Goal: Information Seeking & Learning: Learn about a topic

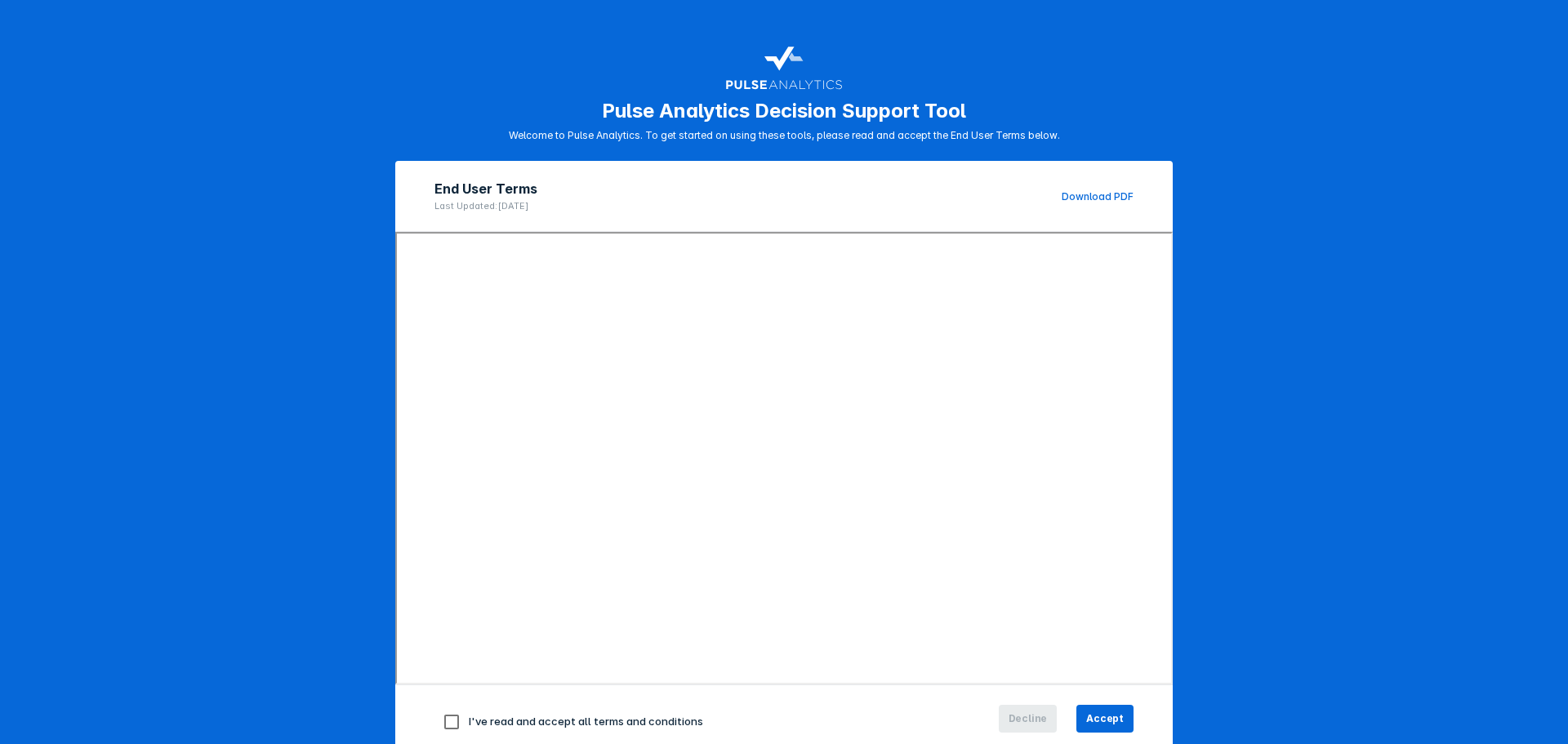
click at [677, 714] on span "I've read and accept all terms and conditions" at bounding box center [586, 720] width 234 height 13
click at [438, 722] on input "checkbox" at bounding box center [452, 721] width 34 height 34
checkbox input "true"
click at [1118, 723] on button "Accept" at bounding box center [1104, 718] width 58 height 27
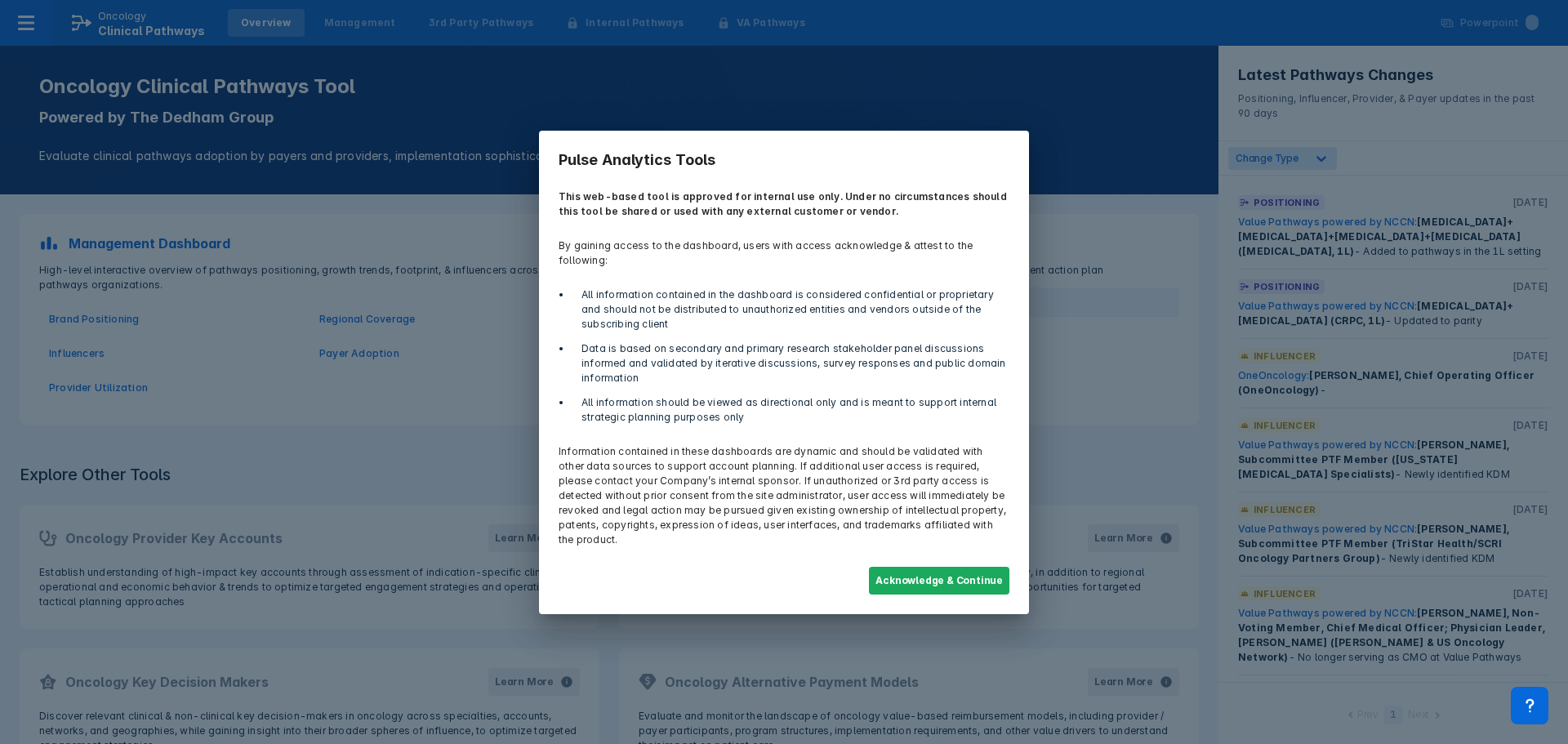
click at [940, 566] on button "Acknowledge & Continue" at bounding box center [939, 580] width 141 height 27
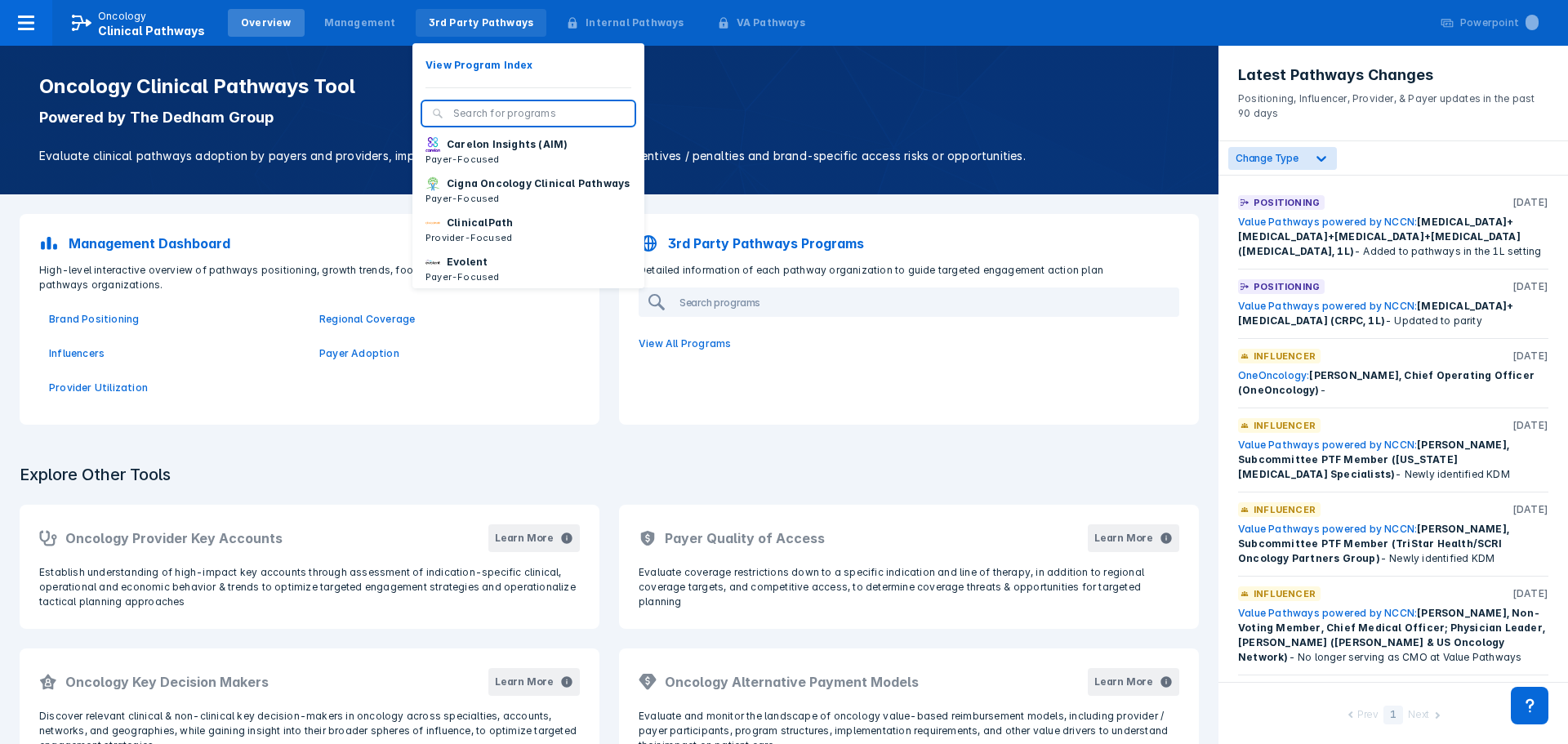
click at [435, 25] on div "3rd Party Pathways" at bounding box center [482, 23] width 106 height 15
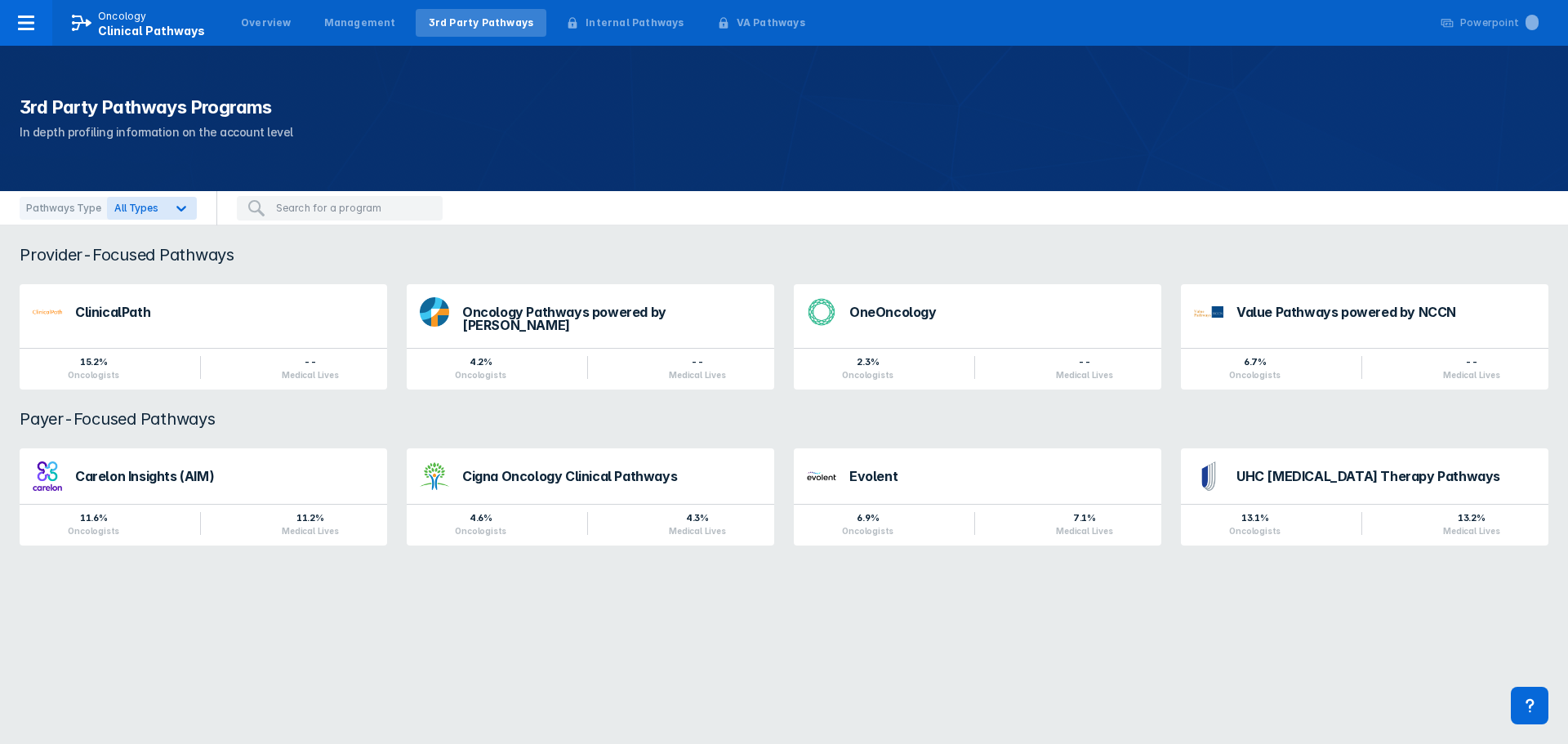
click at [106, 312] on div "ClinicalPath" at bounding box center [225, 312] width 298 height 13
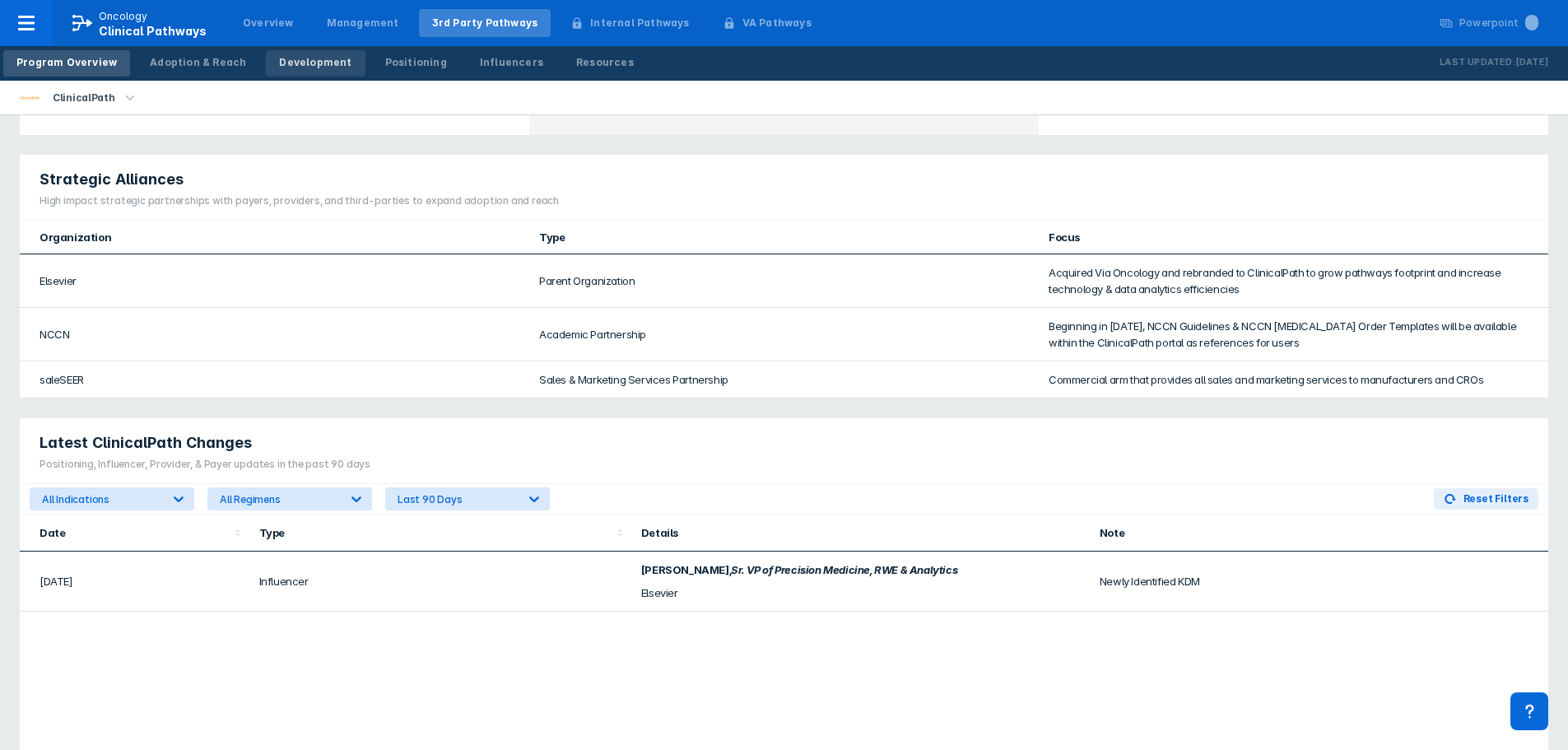
scroll to position [823, 0]
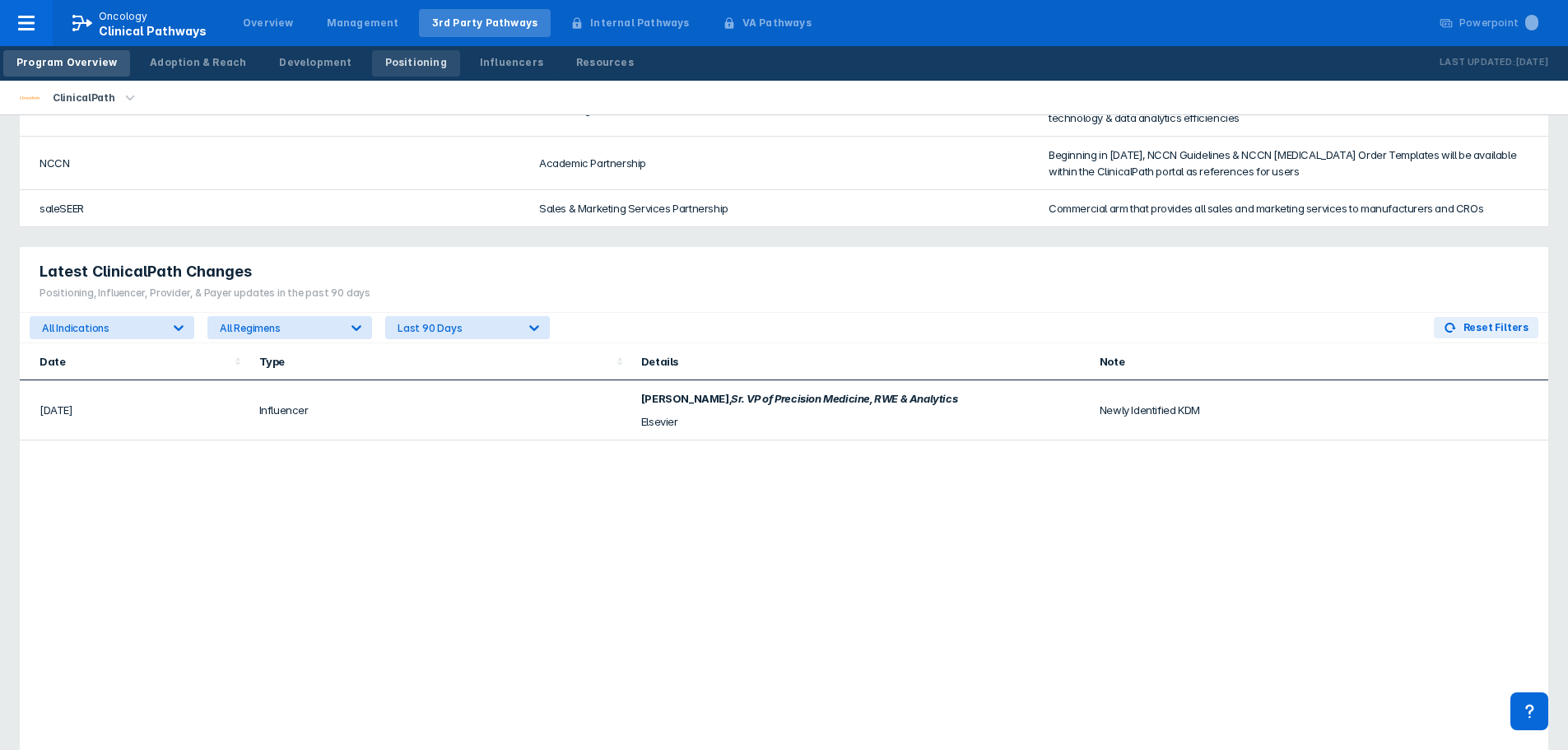
click at [372, 64] on link "Positioning" at bounding box center [416, 64] width 89 height 27
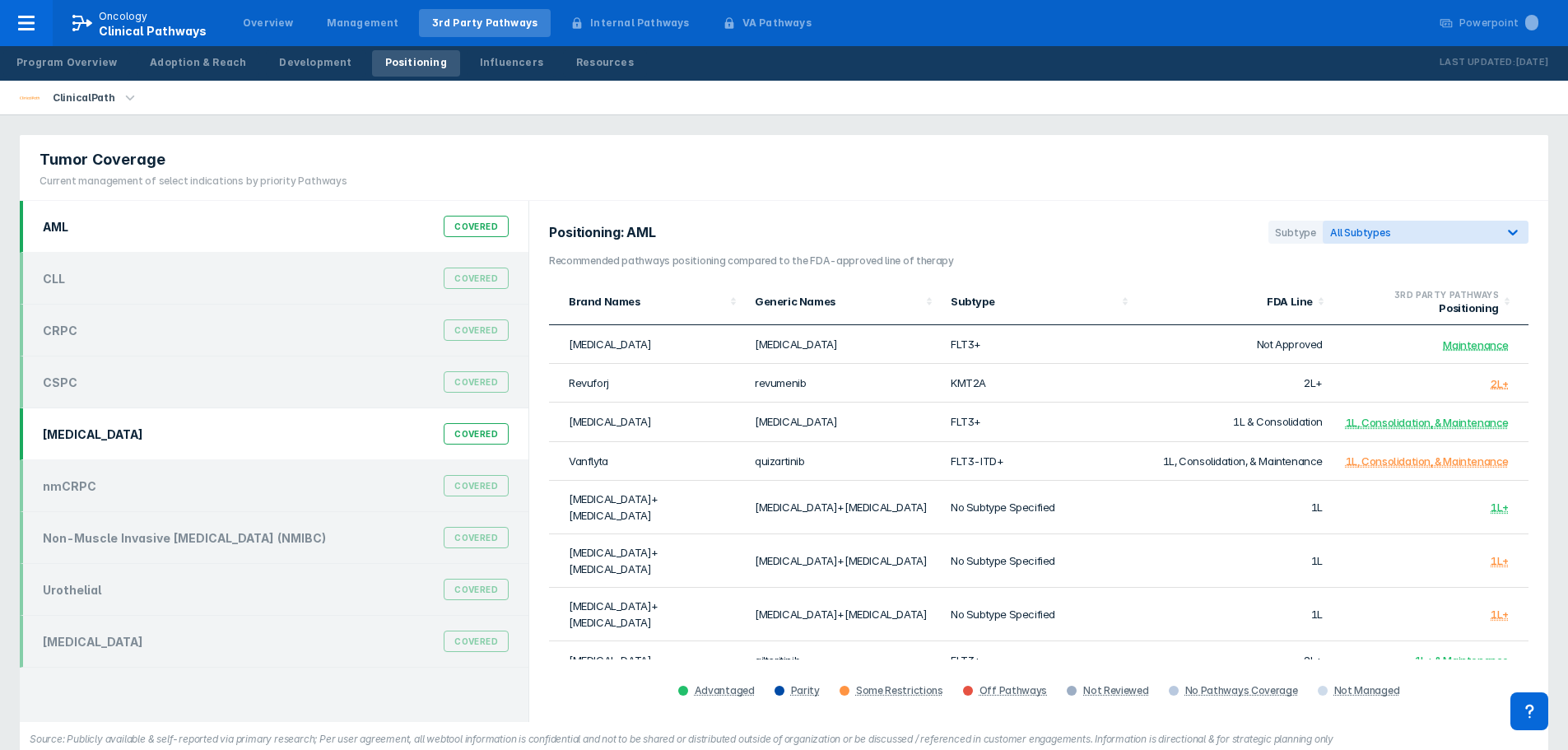
click at [138, 450] on div "[MEDICAL_DATA] Covered" at bounding box center [274, 434] width 508 height 51
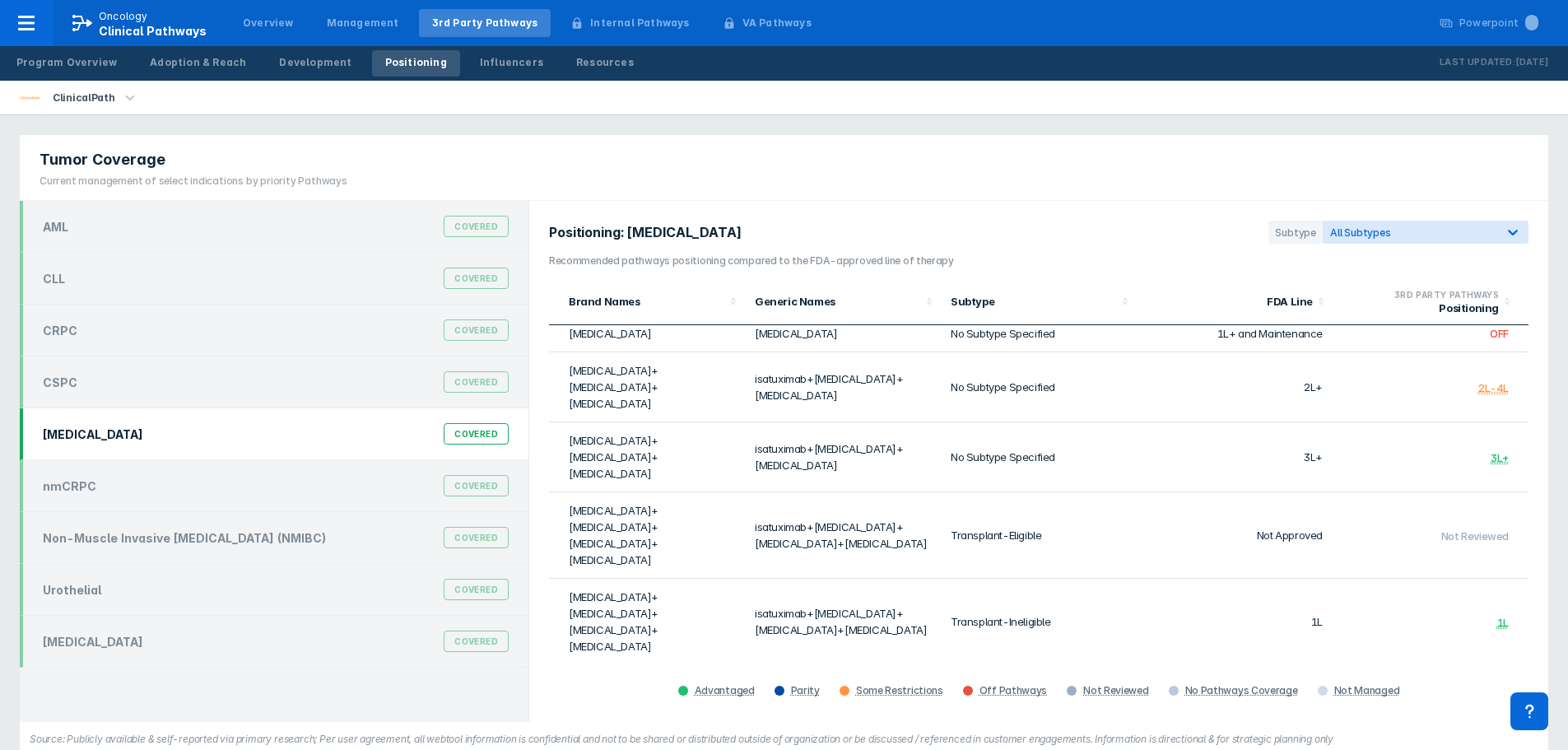
scroll to position [1040, 0]
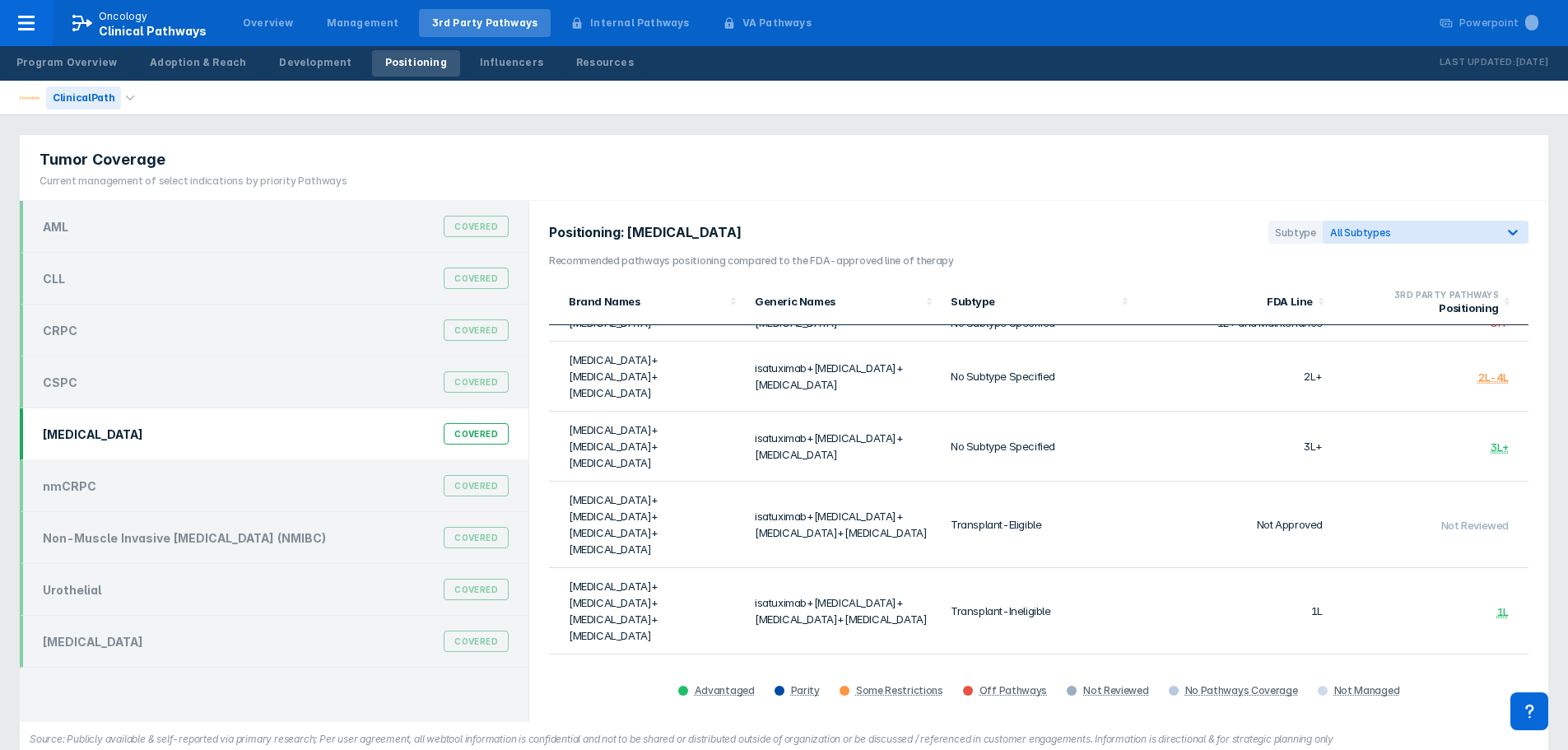
click at [89, 109] on div "ClinicalPath" at bounding box center [83, 98] width 75 height 23
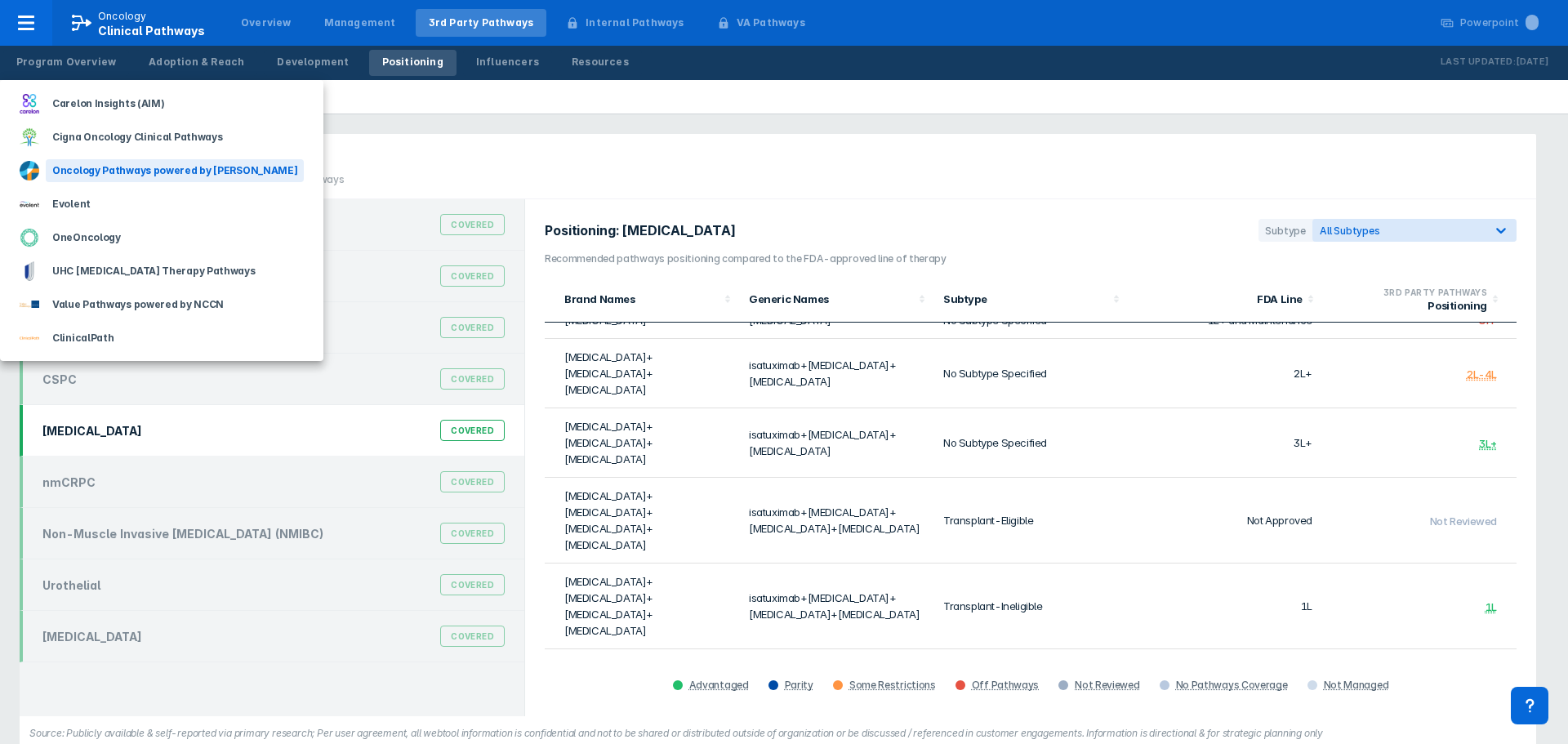
click at [102, 172] on div "Oncology Pathways powered by [PERSON_NAME]" at bounding box center [174, 171] width 258 height 23
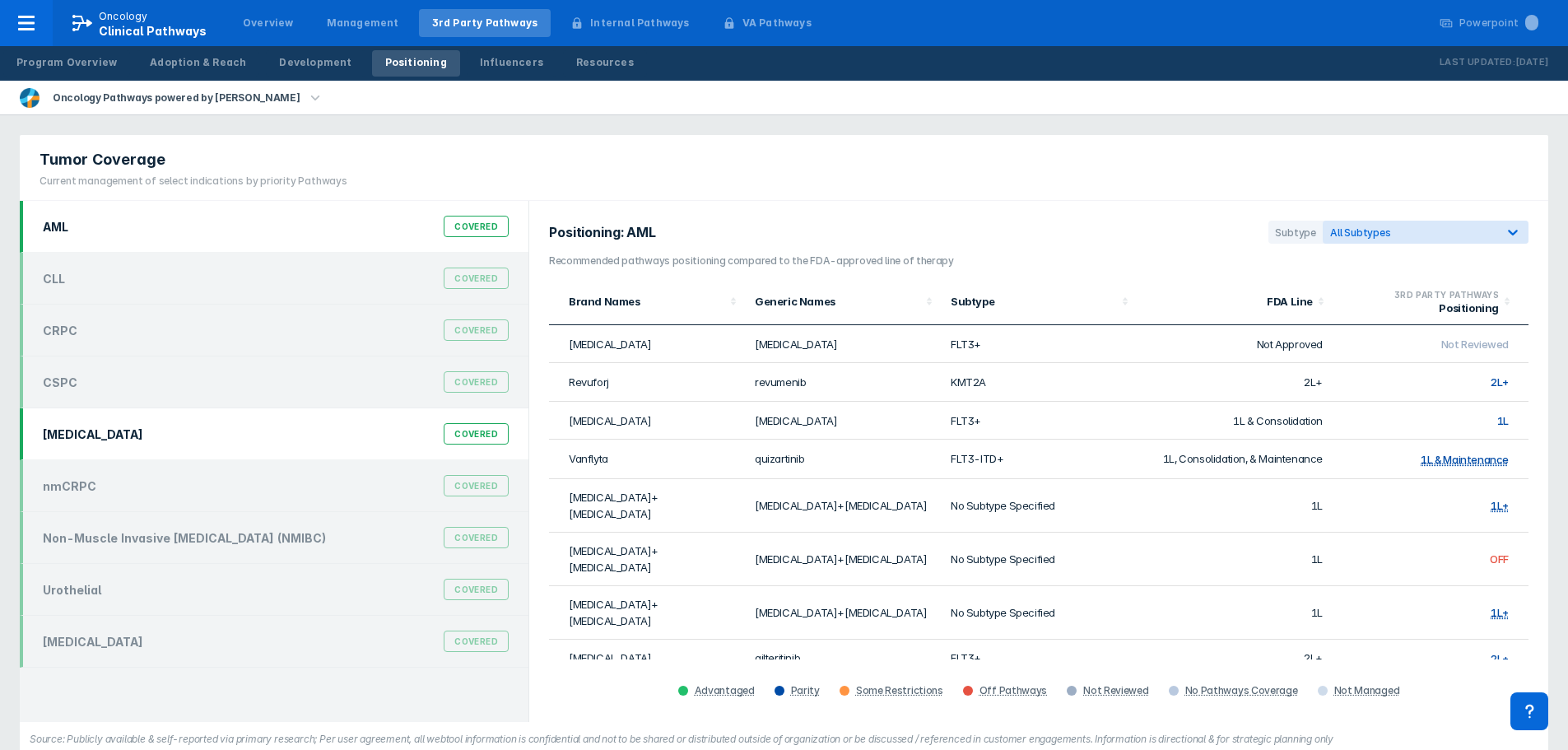
click at [97, 433] on div "[MEDICAL_DATA]" at bounding box center [92, 434] width 100 height 14
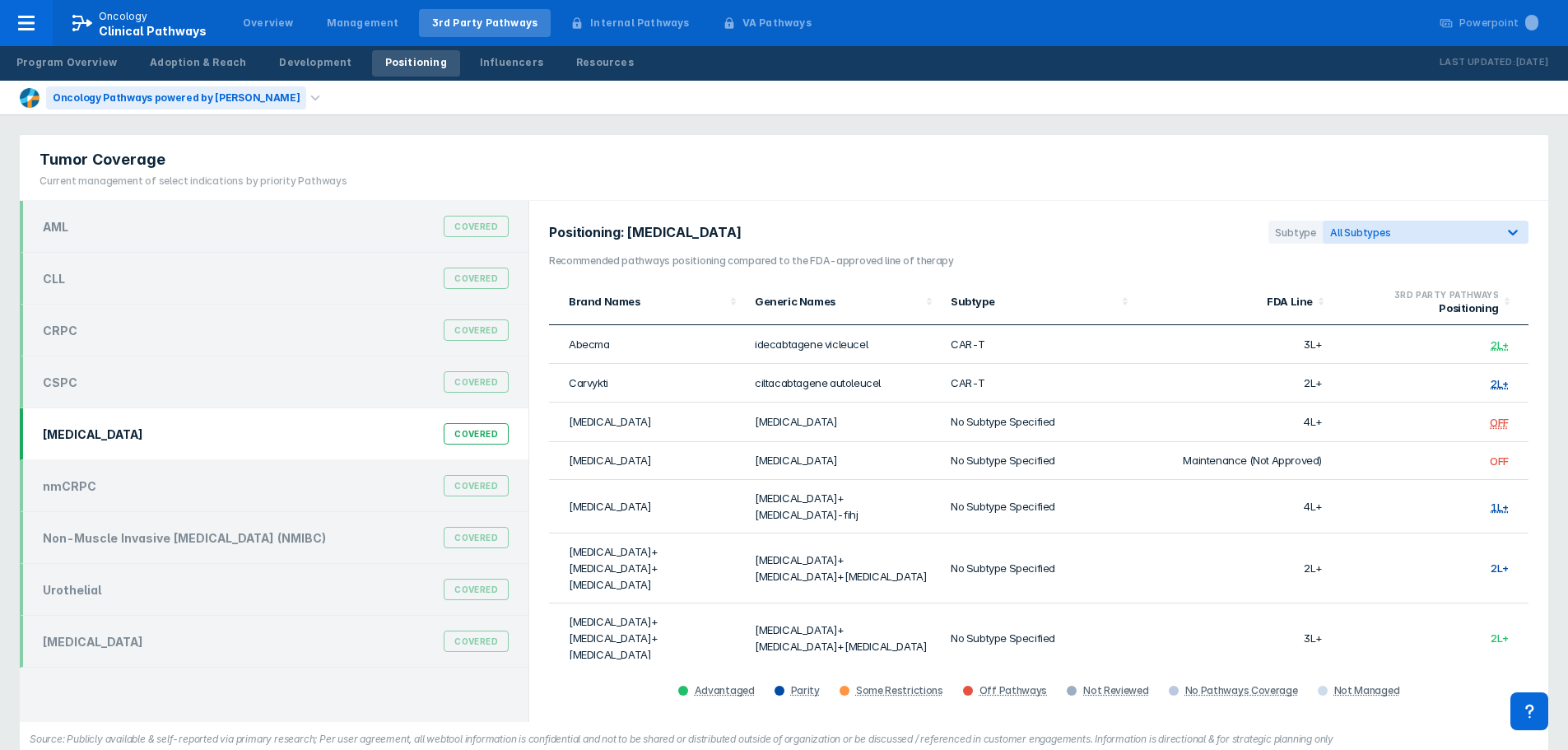
click at [186, 107] on div "Oncology Pathways powered by [PERSON_NAME]" at bounding box center [175, 98] width 260 height 23
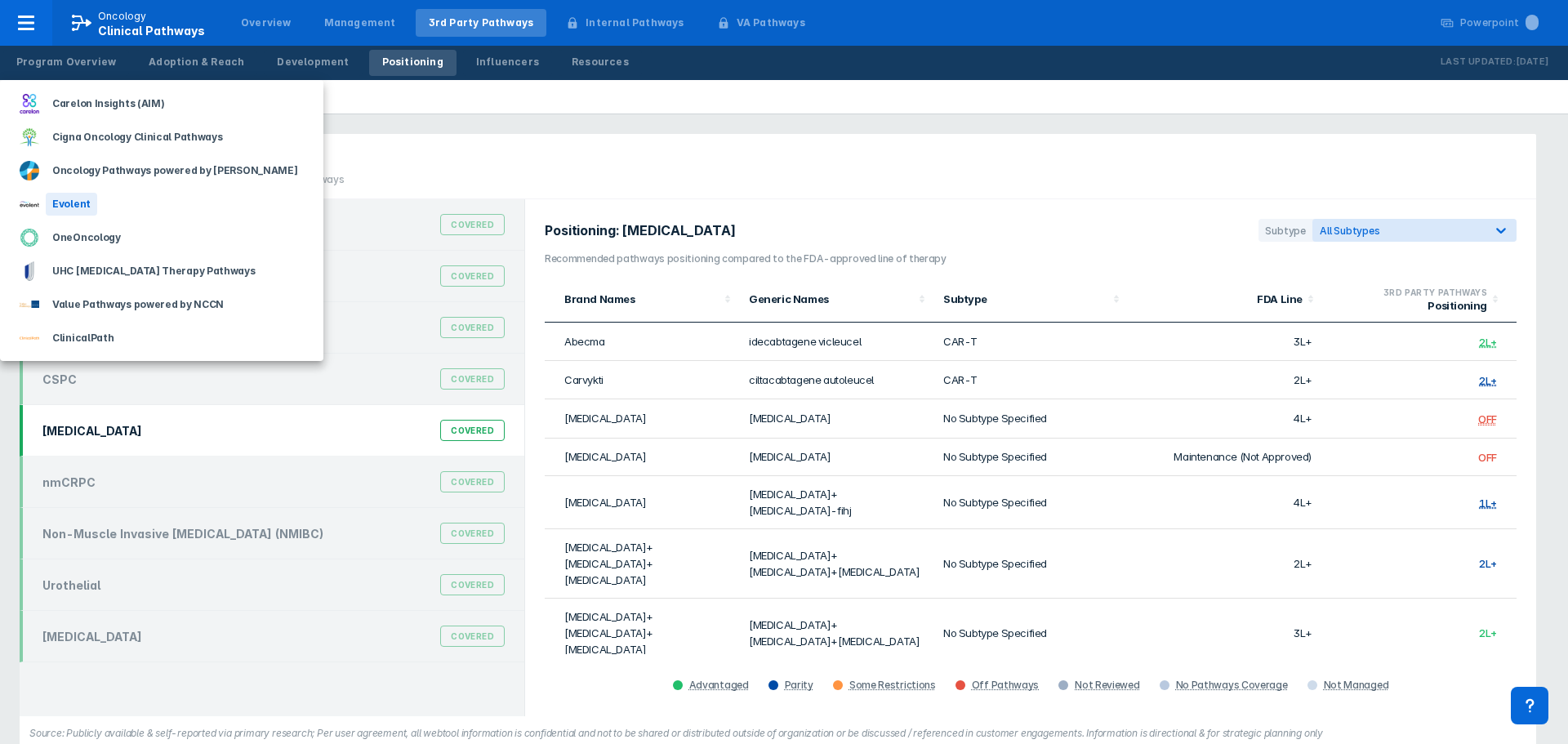
click at [89, 204] on div "Evolent" at bounding box center [71, 204] width 51 height 23
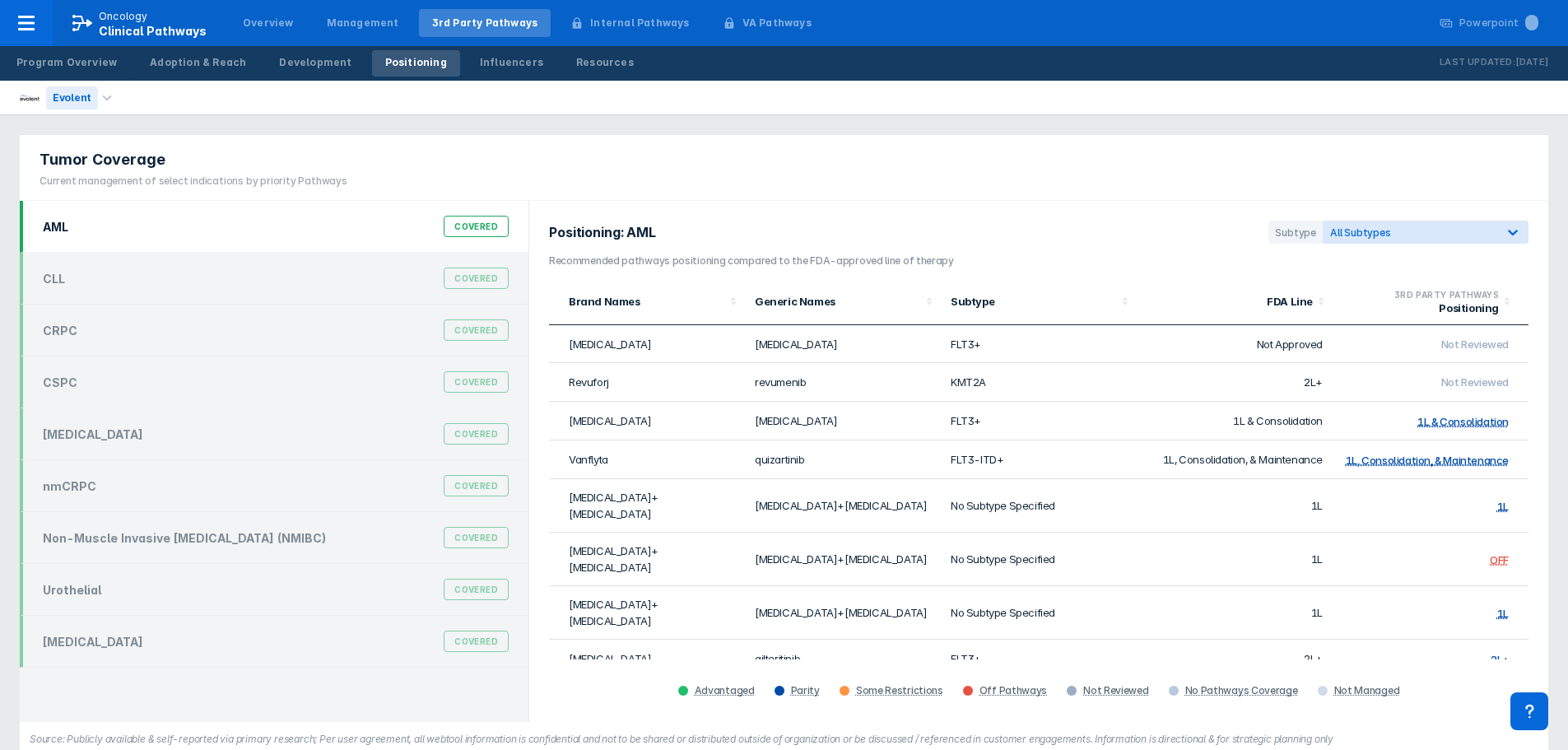
click at [82, 100] on div "Evolent" at bounding box center [71, 98] width 51 height 23
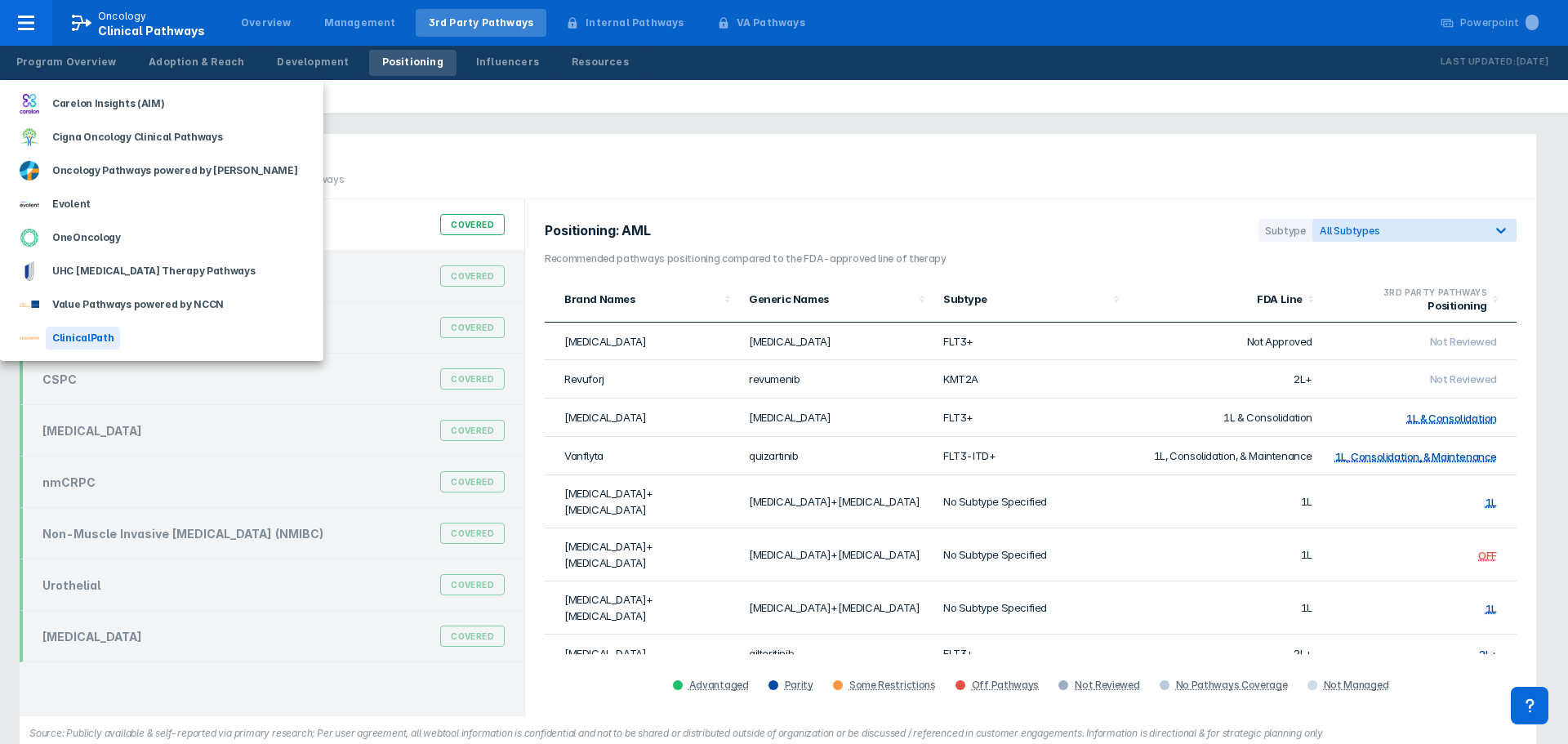
click at [105, 334] on div "ClinicalPath" at bounding box center [82, 338] width 75 height 23
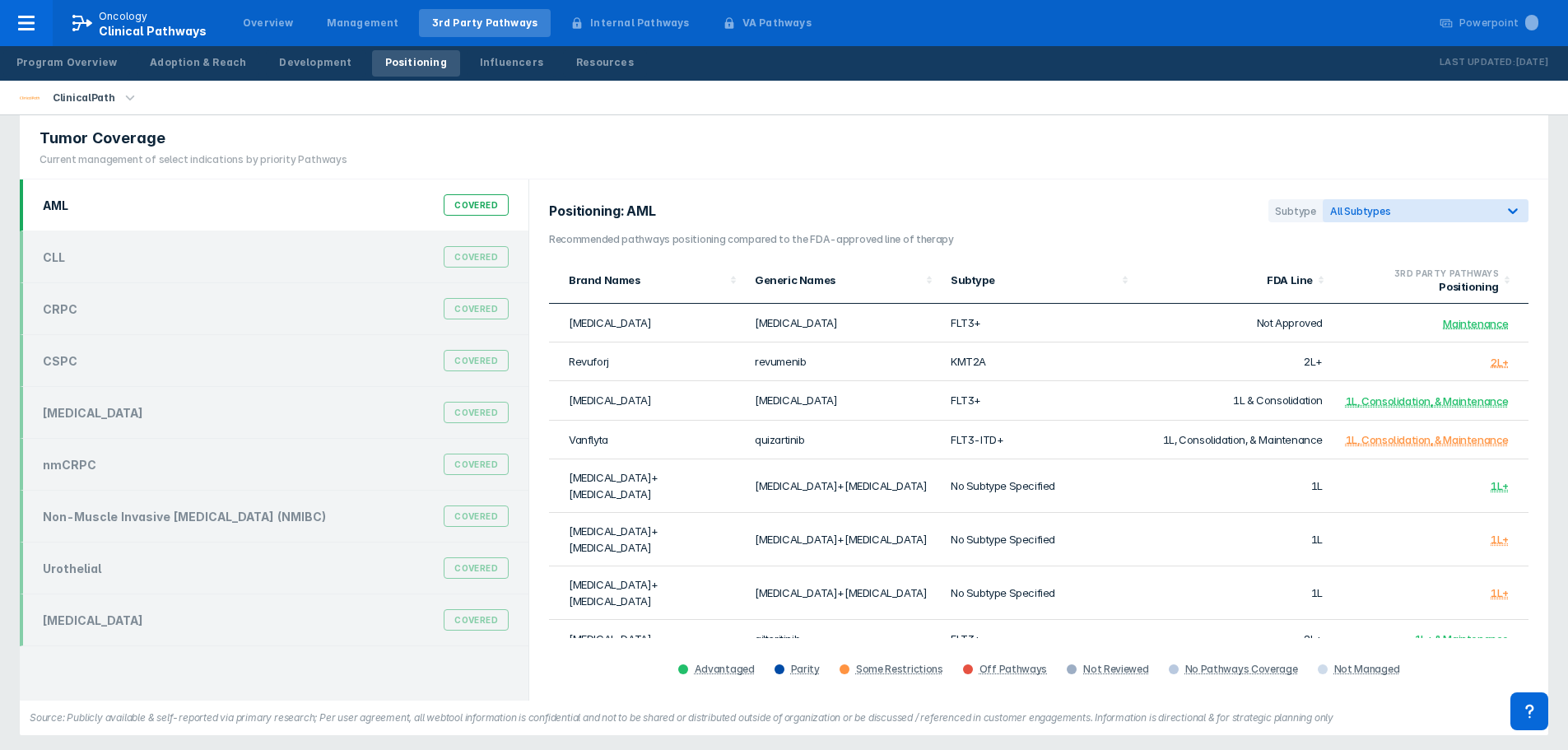
scroll to position [27, 0]
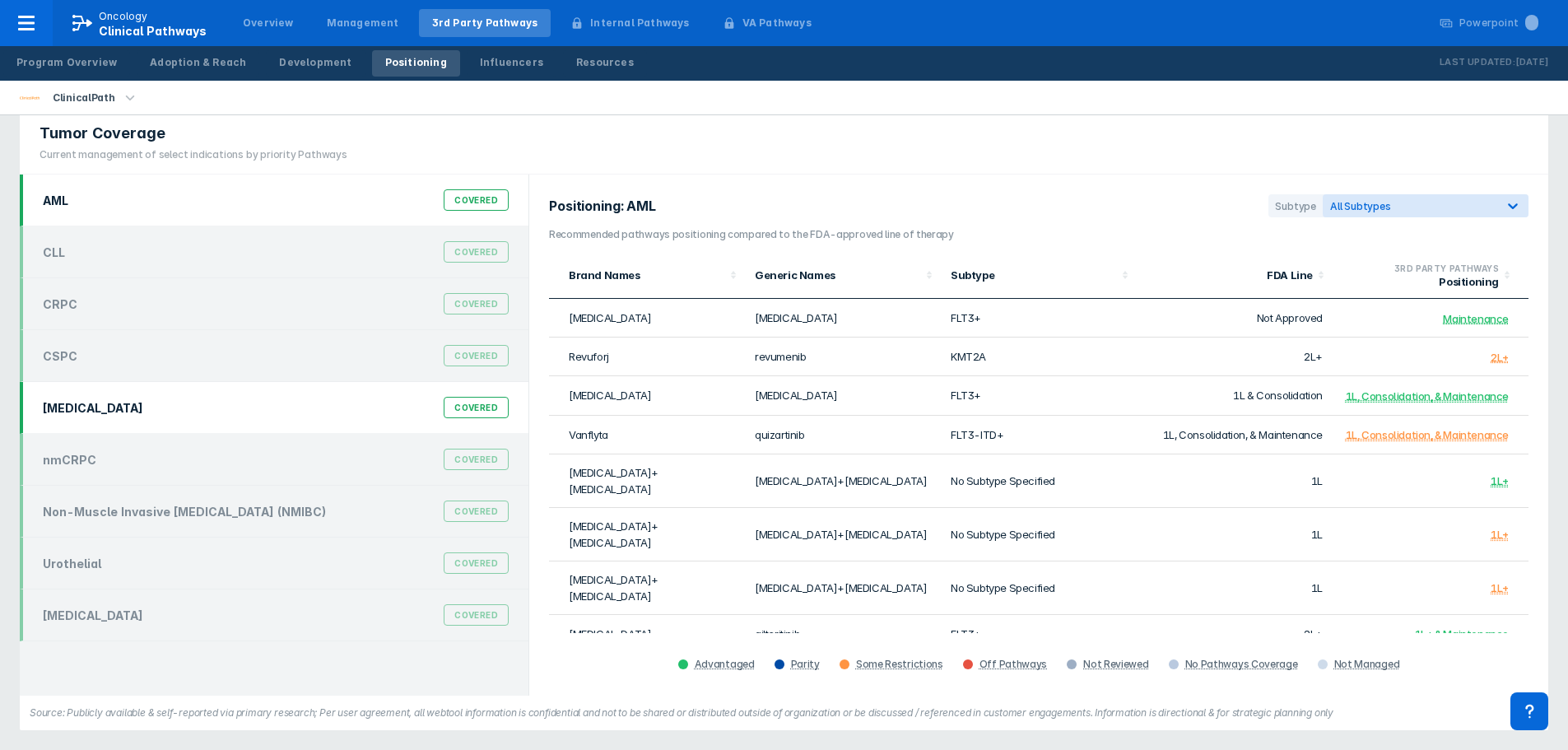
click at [96, 430] on div "[MEDICAL_DATA] Covered" at bounding box center [274, 407] width 508 height 51
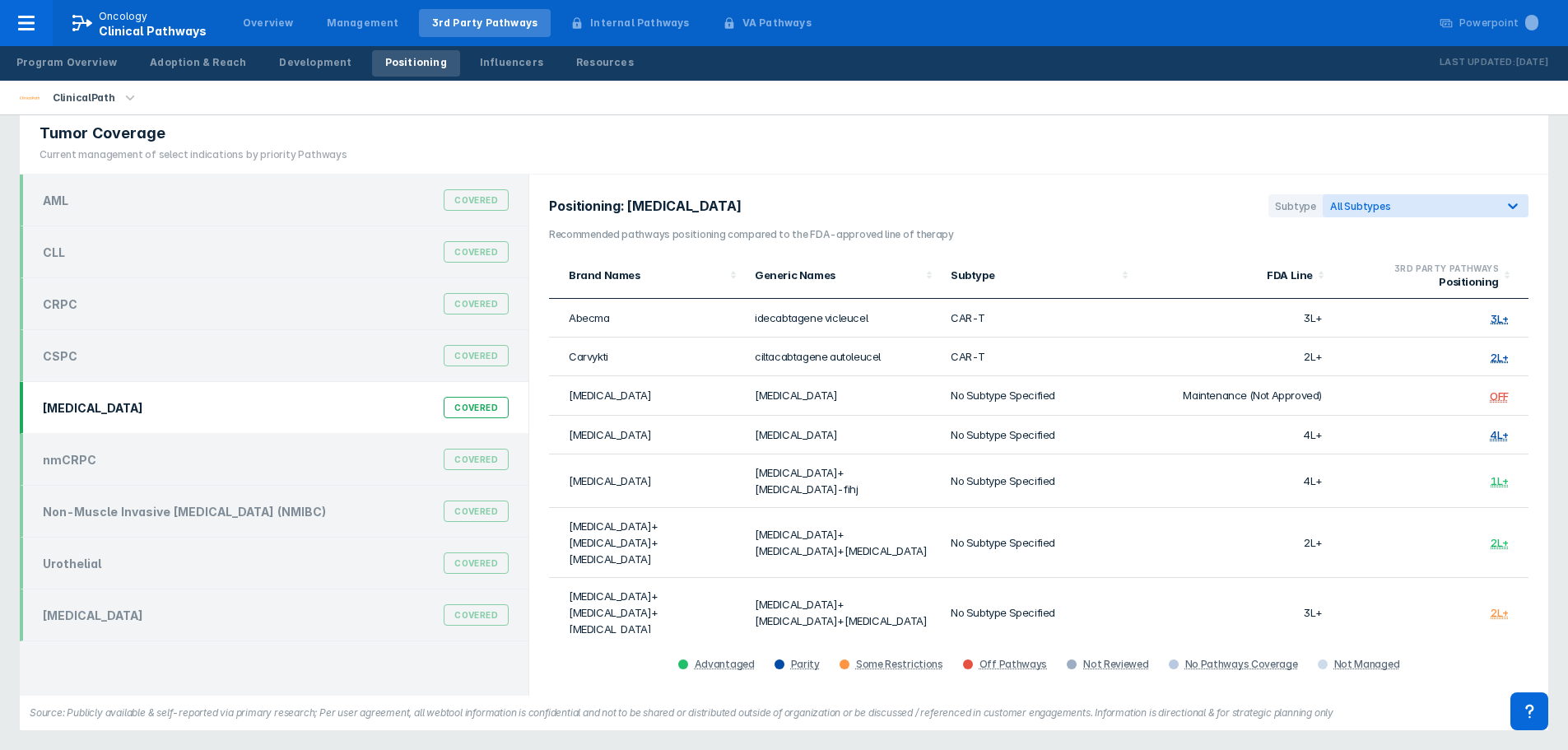
click at [1521, 67] on p "[DATE]" at bounding box center [1532, 62] width 33 height 16
click at [101, 100] on div "ClinicalPath" at bounding box center [83, 98] width 75 height 23
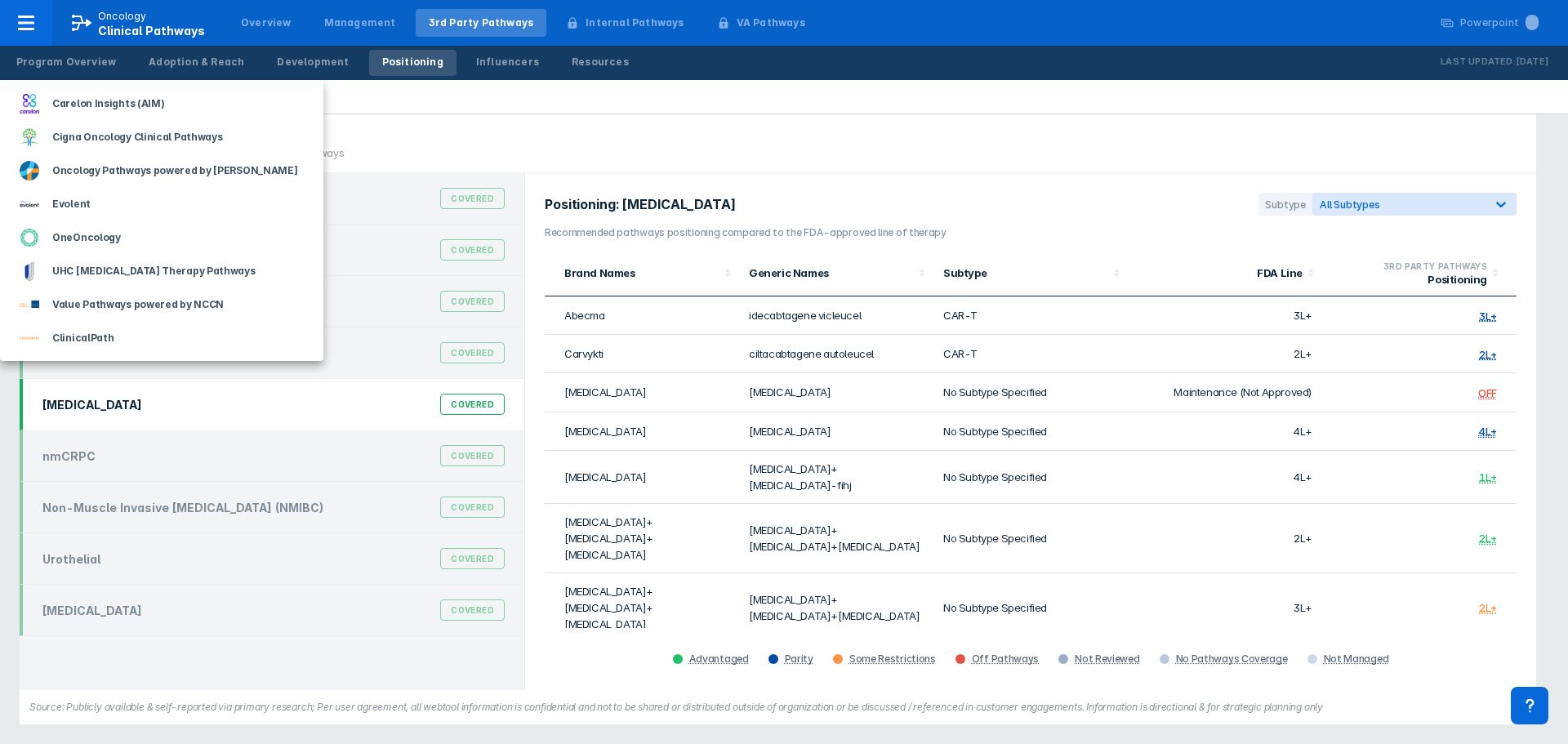
click at [464, 128] on div at bounding box center [784, 372] width 1568 height 744
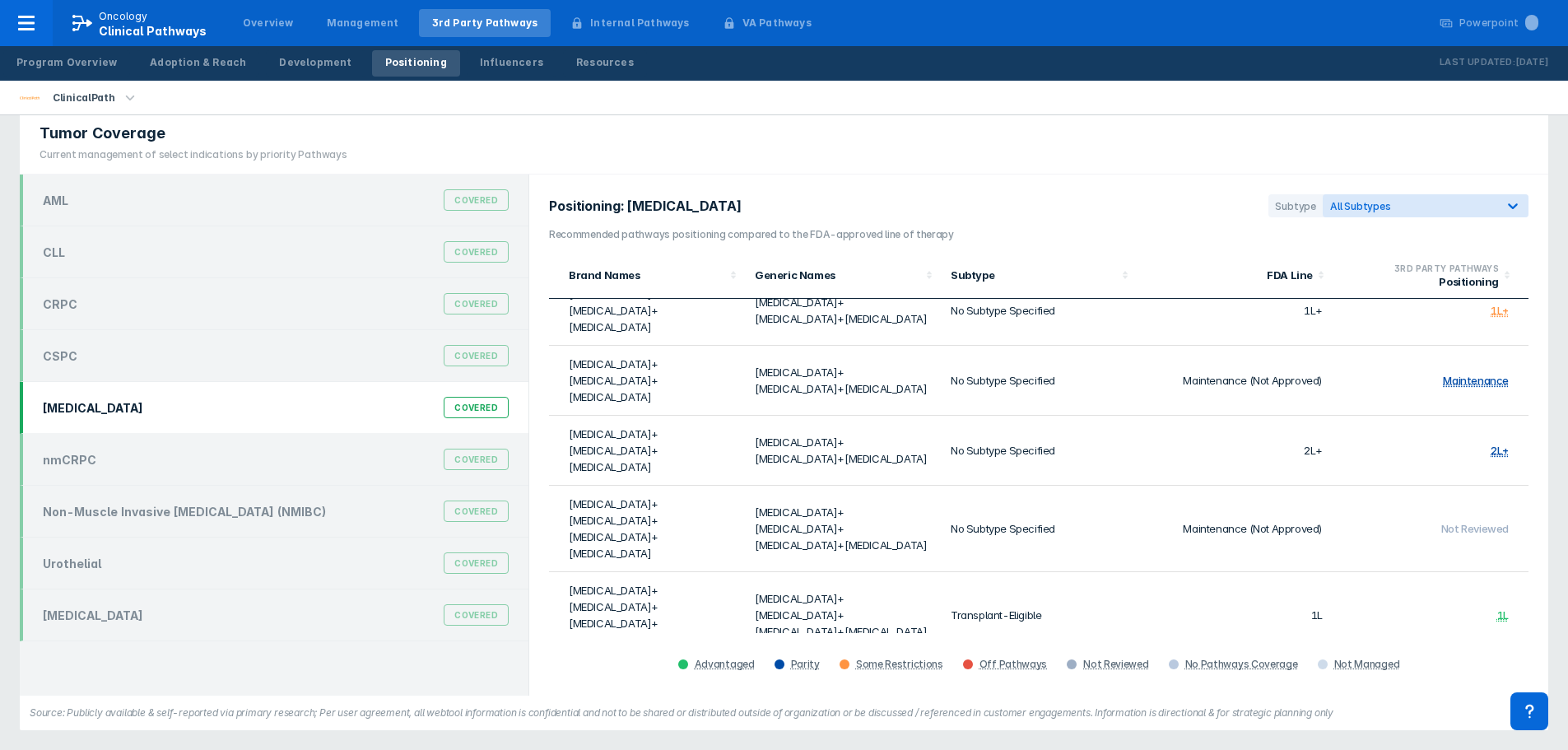
scroll to position [411, 0]
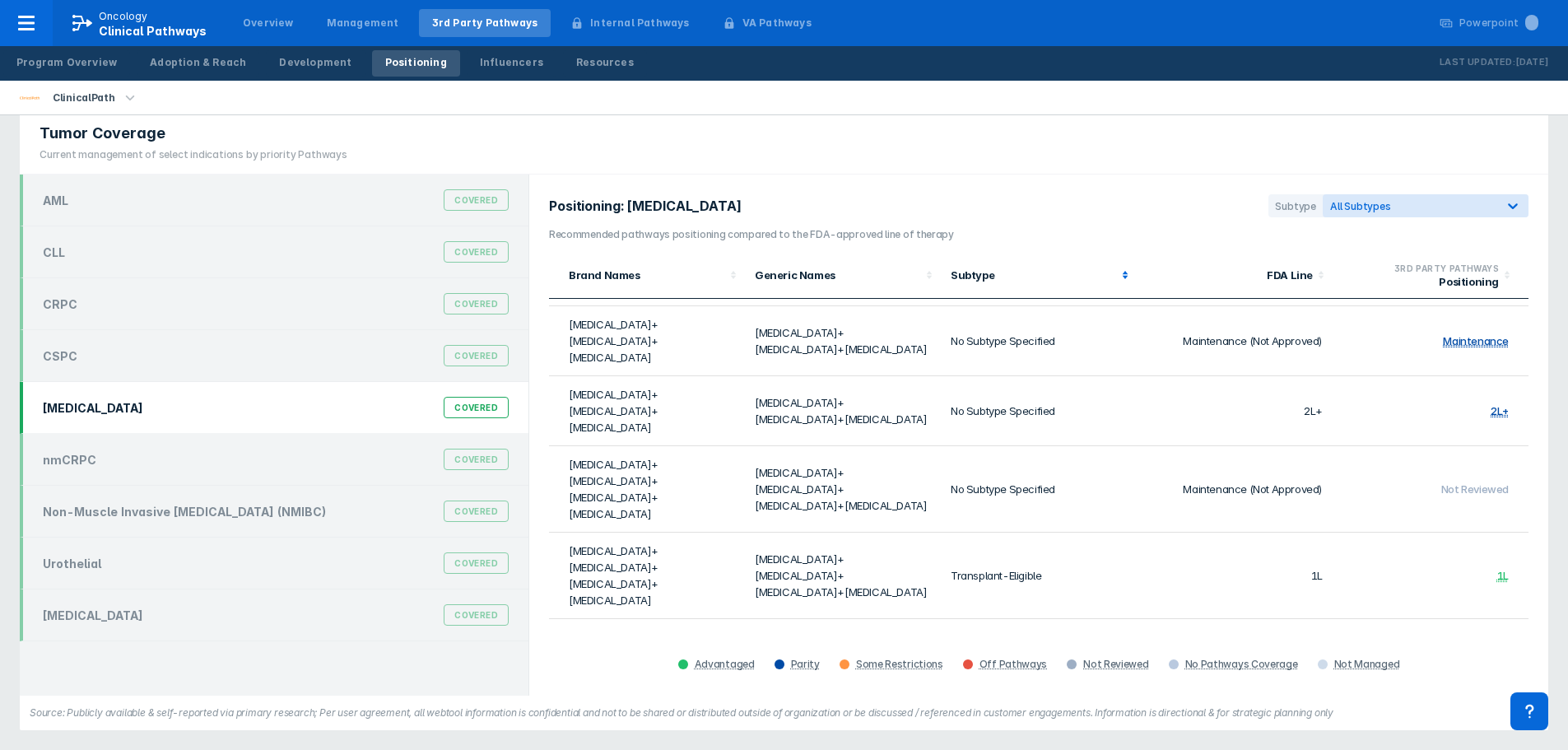
click at [962, 279] on div "Subtype" at bounding box center [1034, 275] width 167 height 13
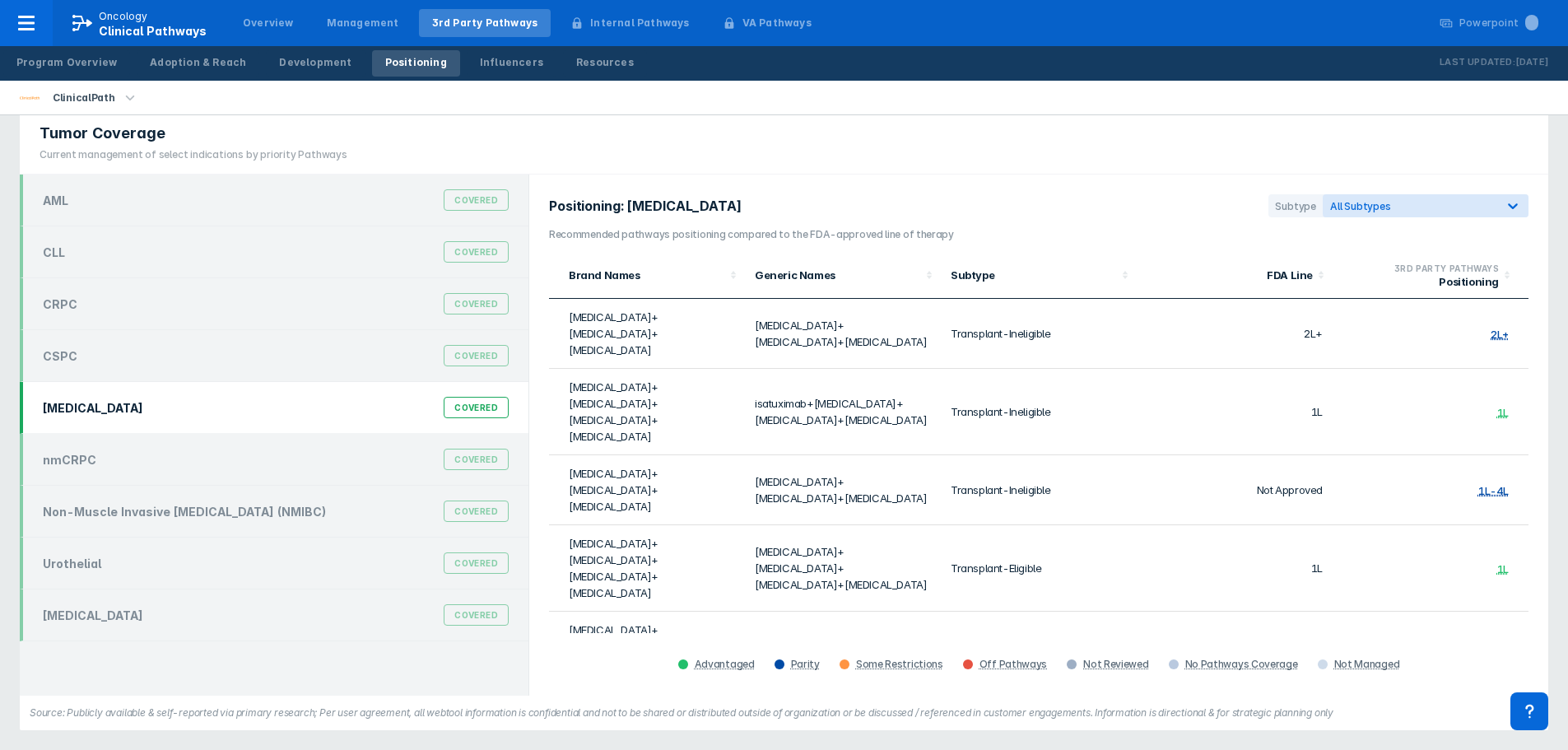
scroll to position [0, 0]
